Goal: Transaction & Acquisition: Purchase product/service

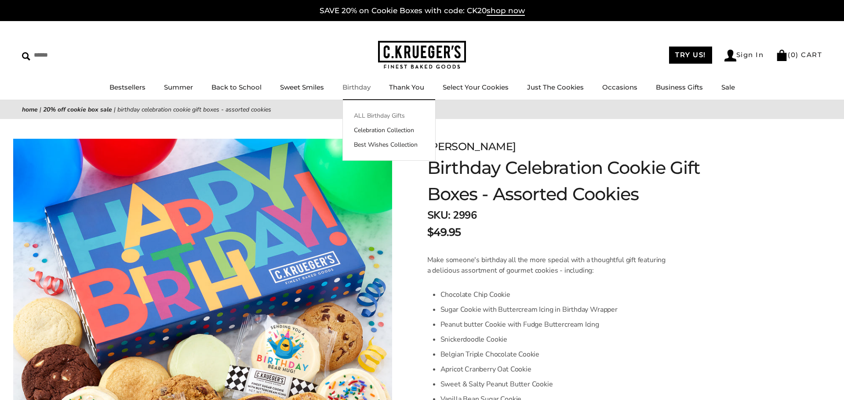
click at [361, 115] on link "ALL Birthday Gifts" at bounding box center [389, 115] width 92 height 9
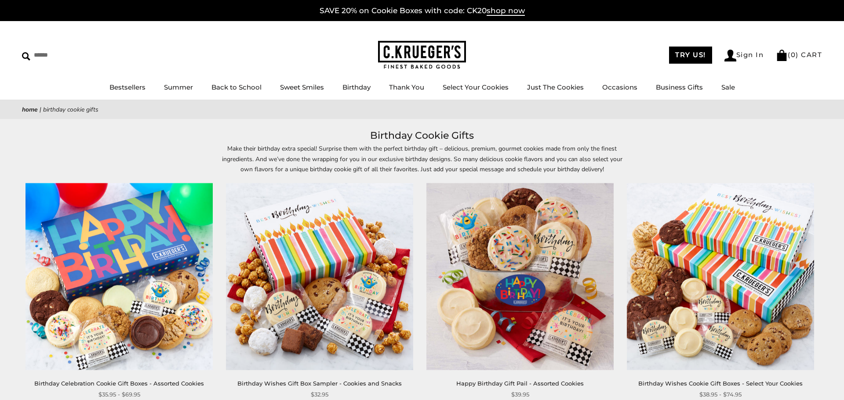
click at [806, 333] on img at bounding box center [720, 276] width 187 height 187
